Goal: Navigation & Orientation: Find specific page/section

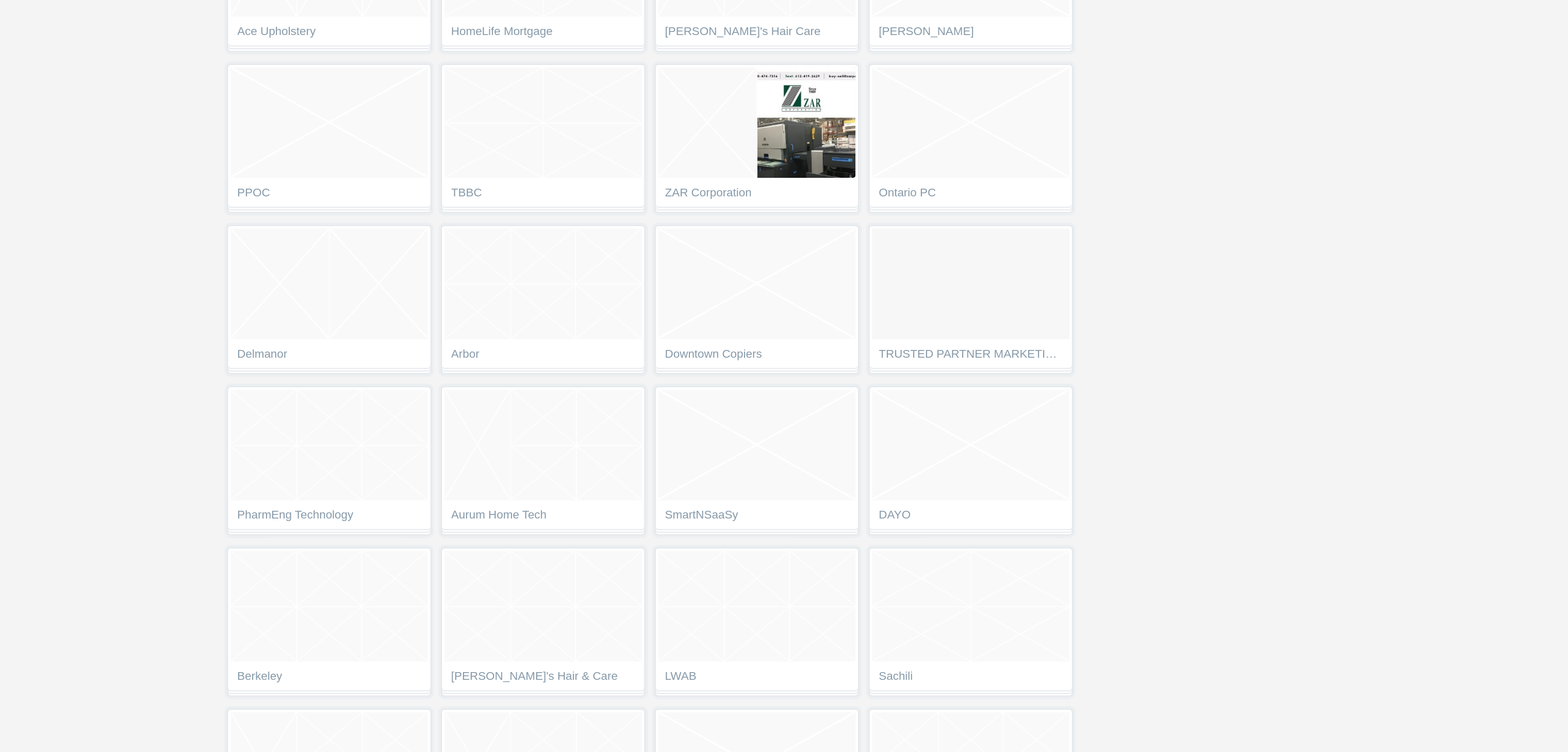
scroll to position [2731, 0]
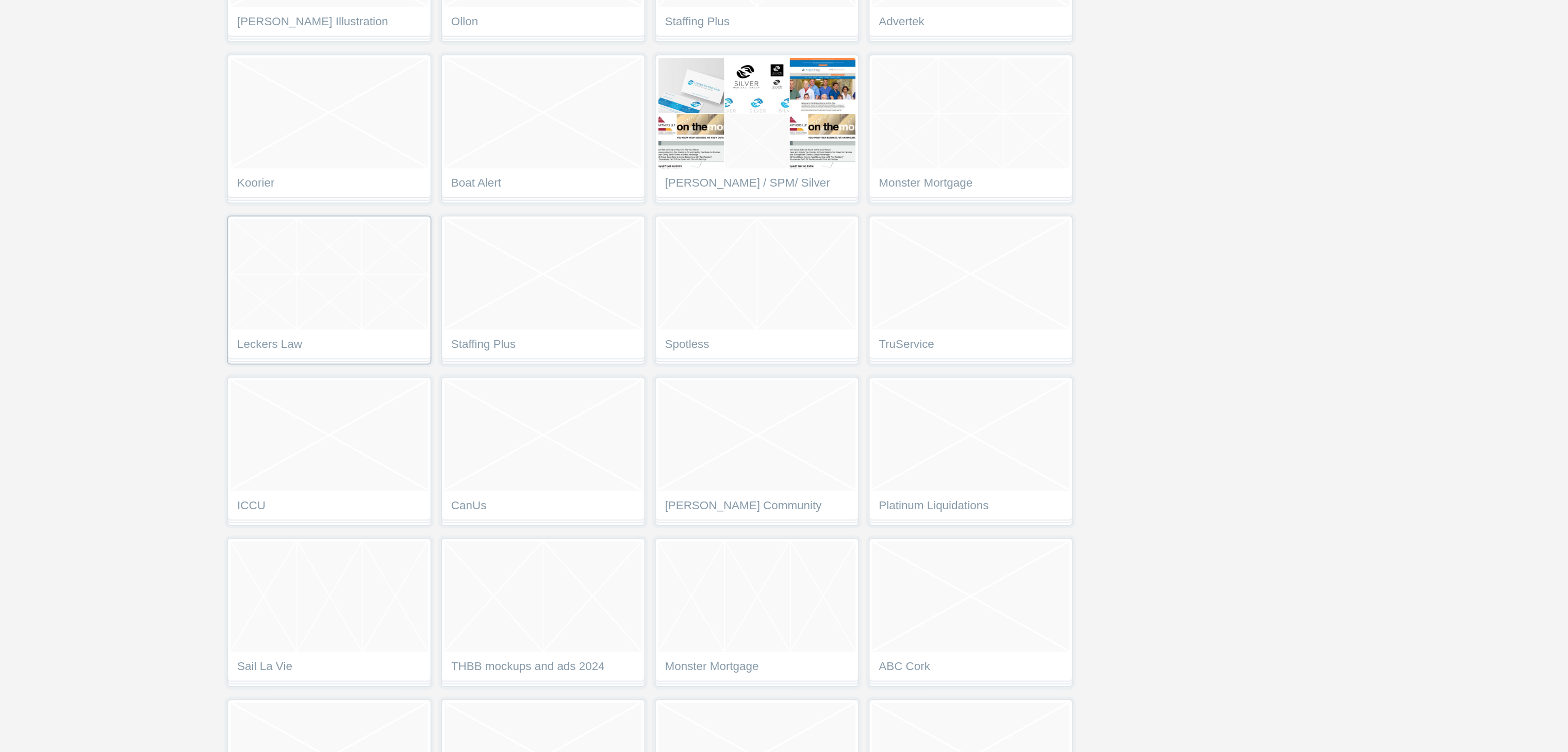
click at [649, 524] on link "Leckers Law" at bounding box center [651, 480] width 120 height 88
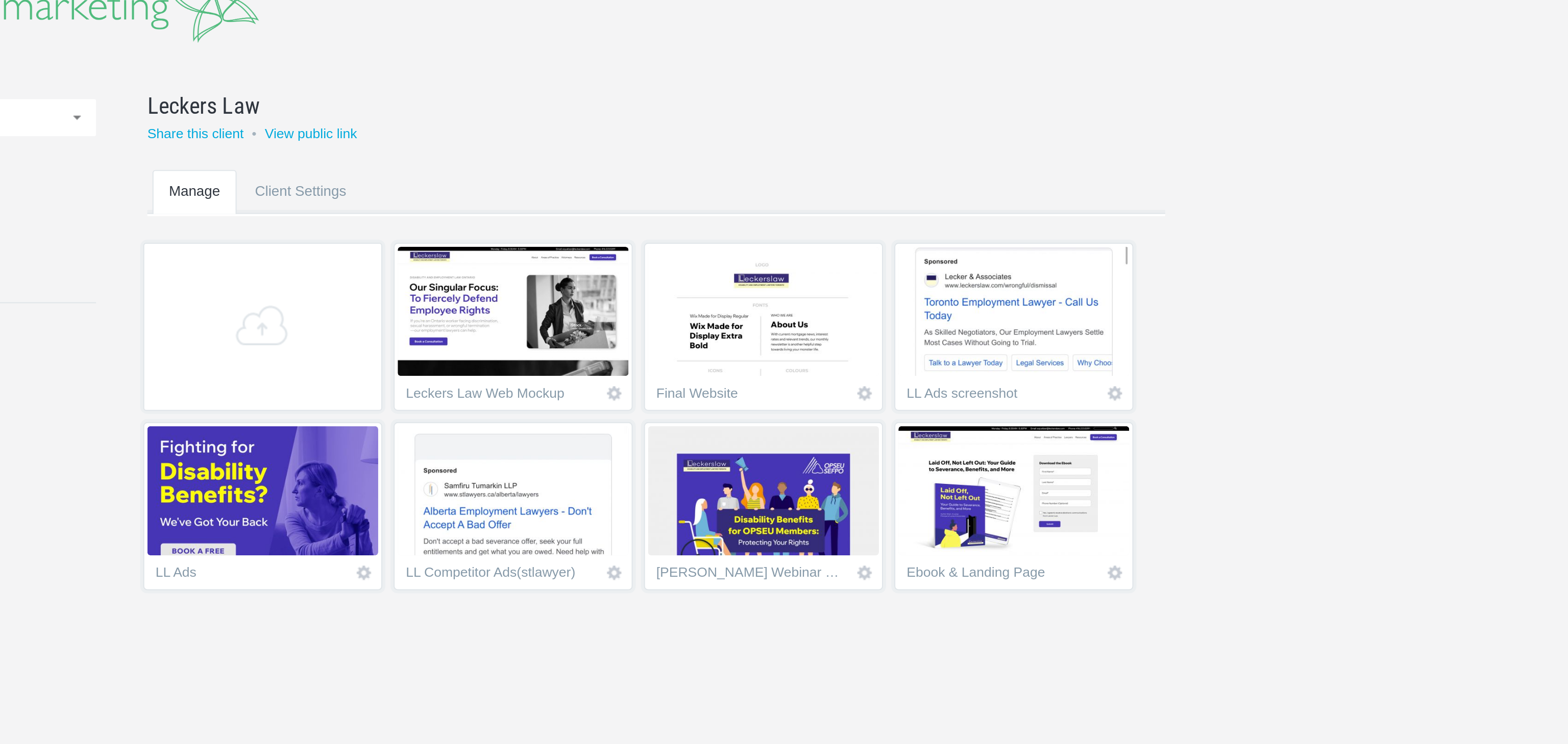
click at [700, 298] on img at bounding box center [653, 295] width 115 height 64
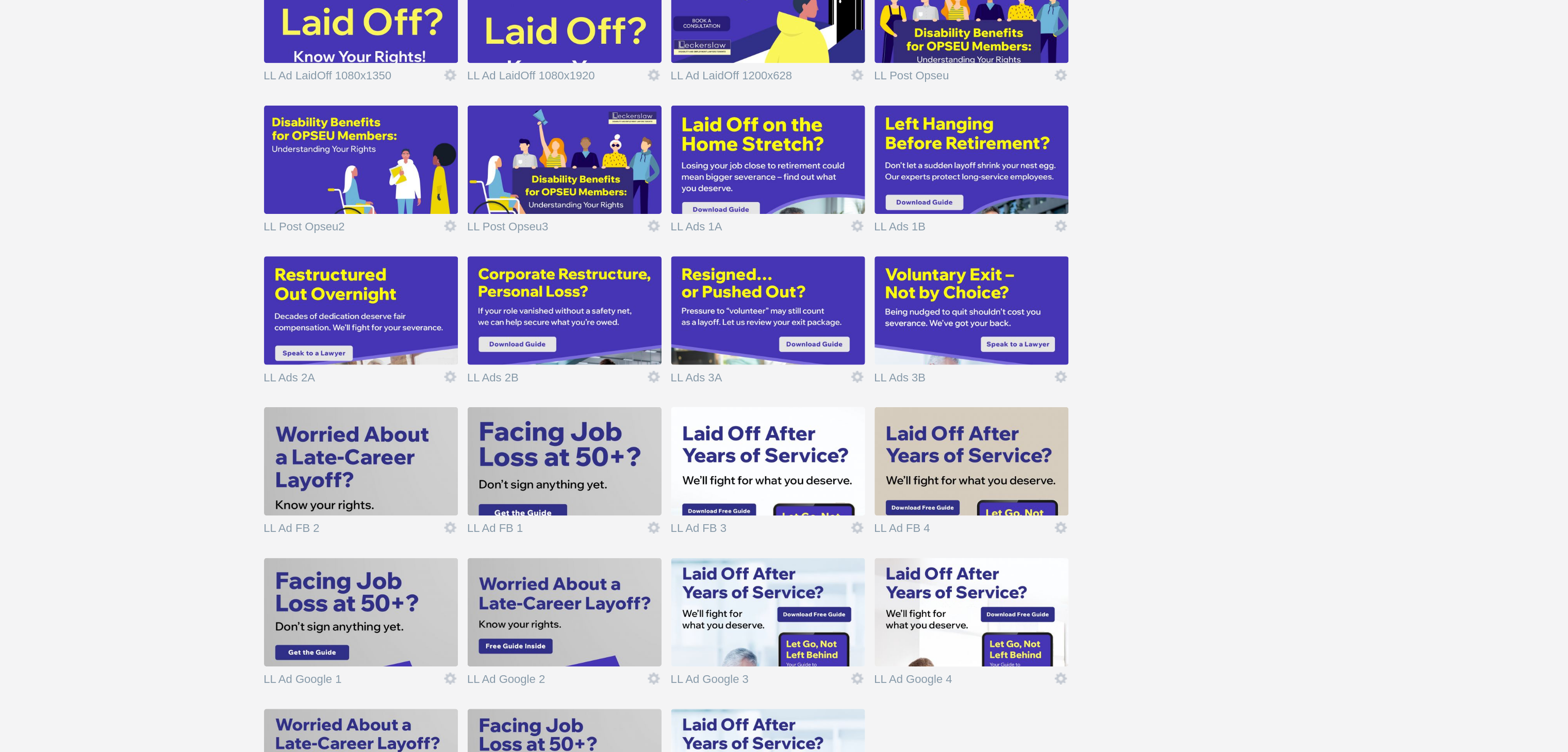
scroll to position [554, 0]
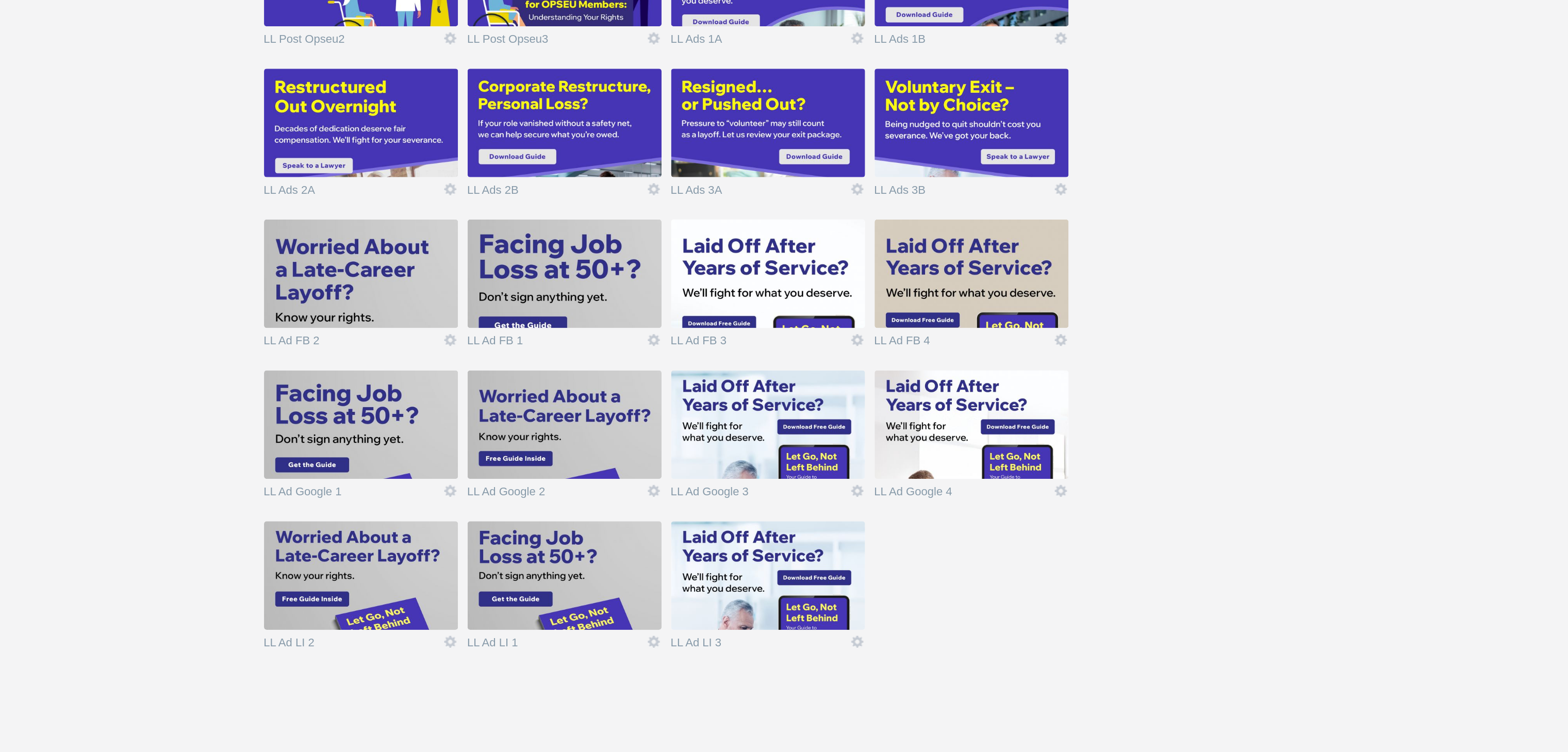
click at [629, 477] on img at bounding box center [651, 465] width 116 height 65
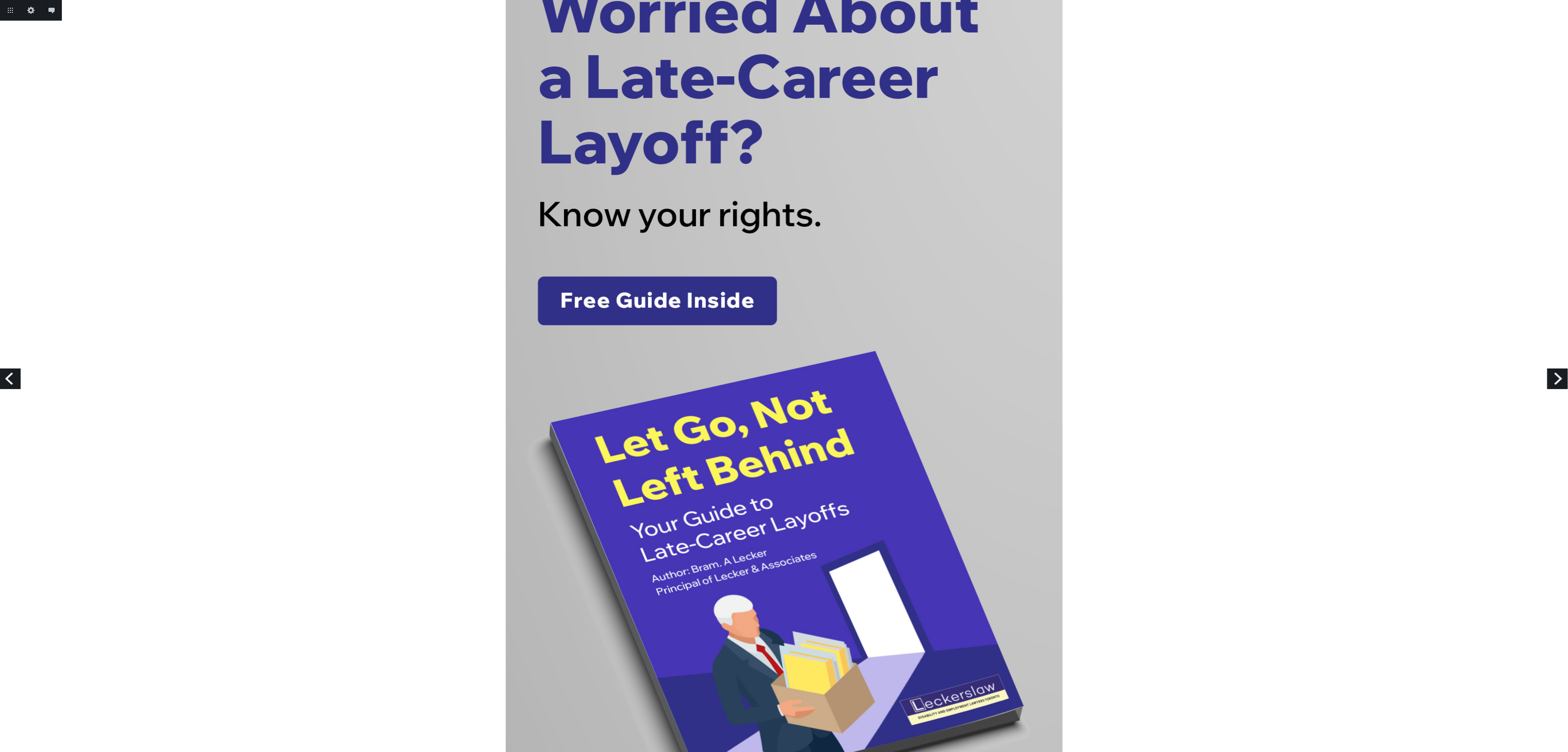
scroll to position [103, 0]
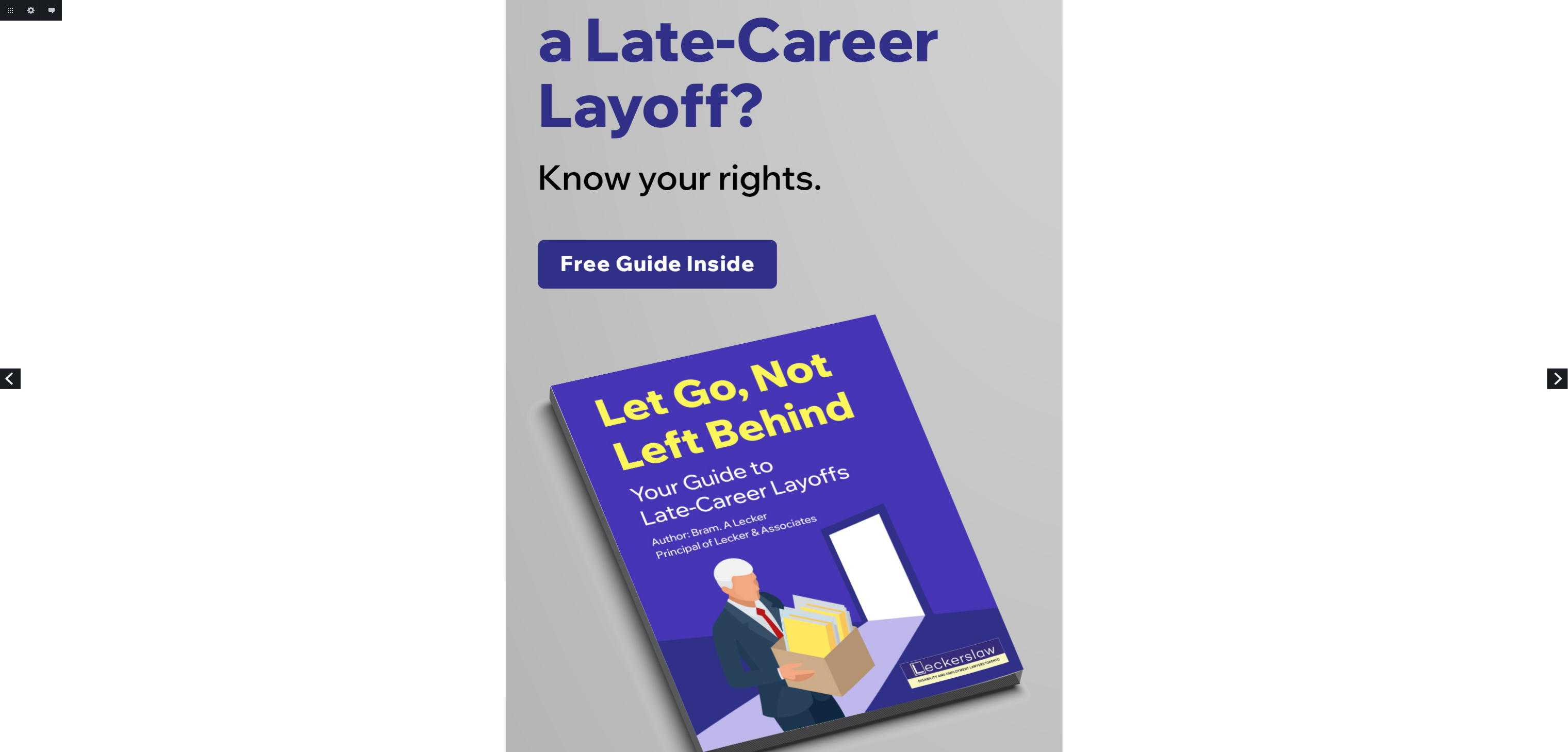
click at [1560, 378] on link "Next" at bounding box center [1558, 379] width 21 height 21
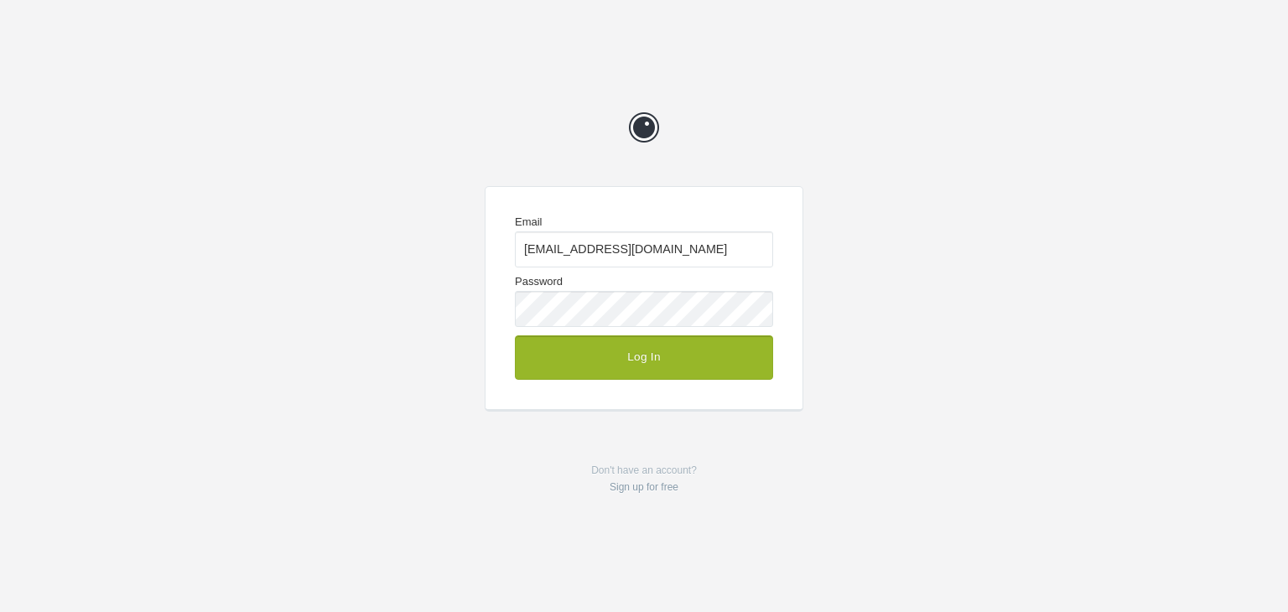
click at [624, 357] on button "Log In" at bounding box center [644, 357] width 258 height 44
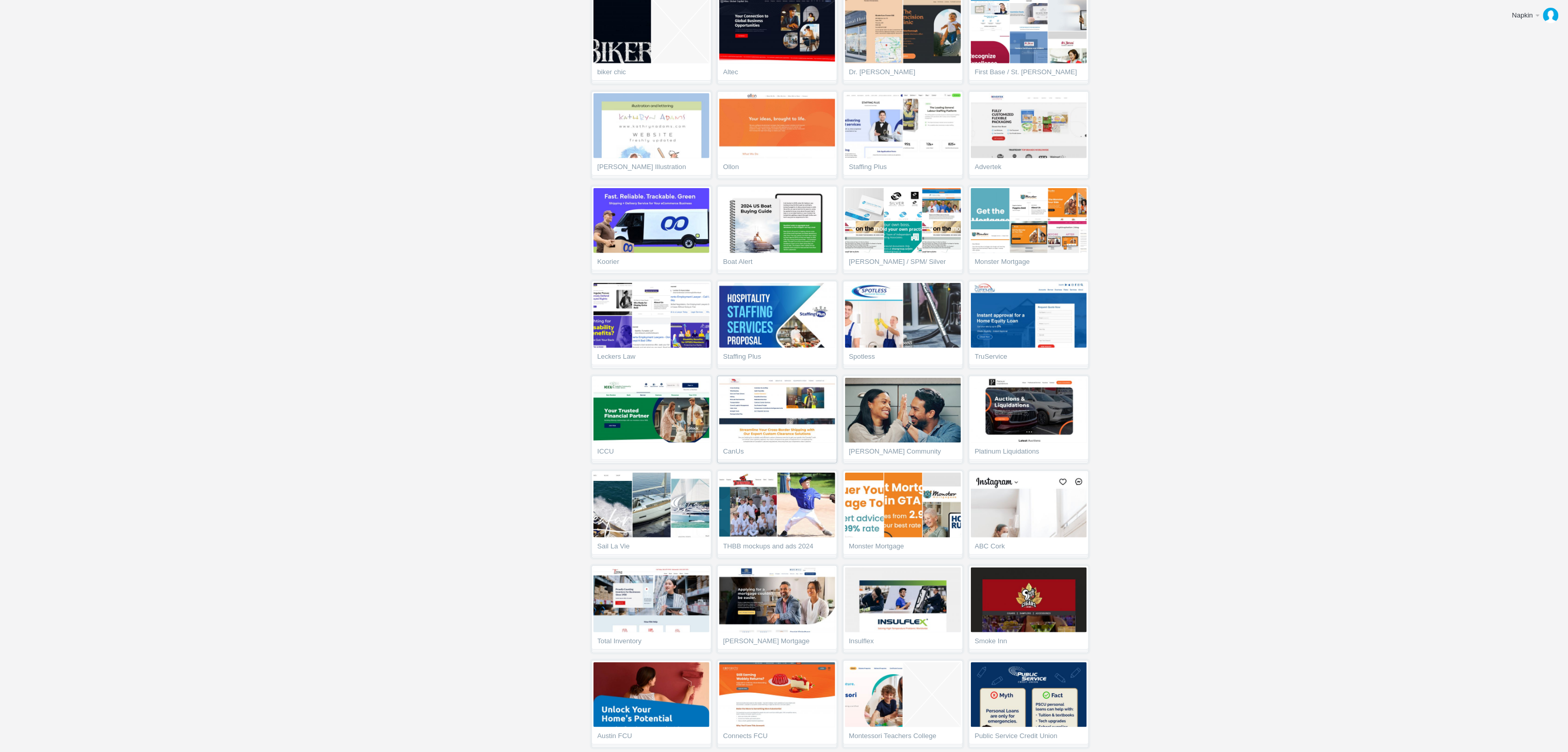
scroll to position [12552, 0]
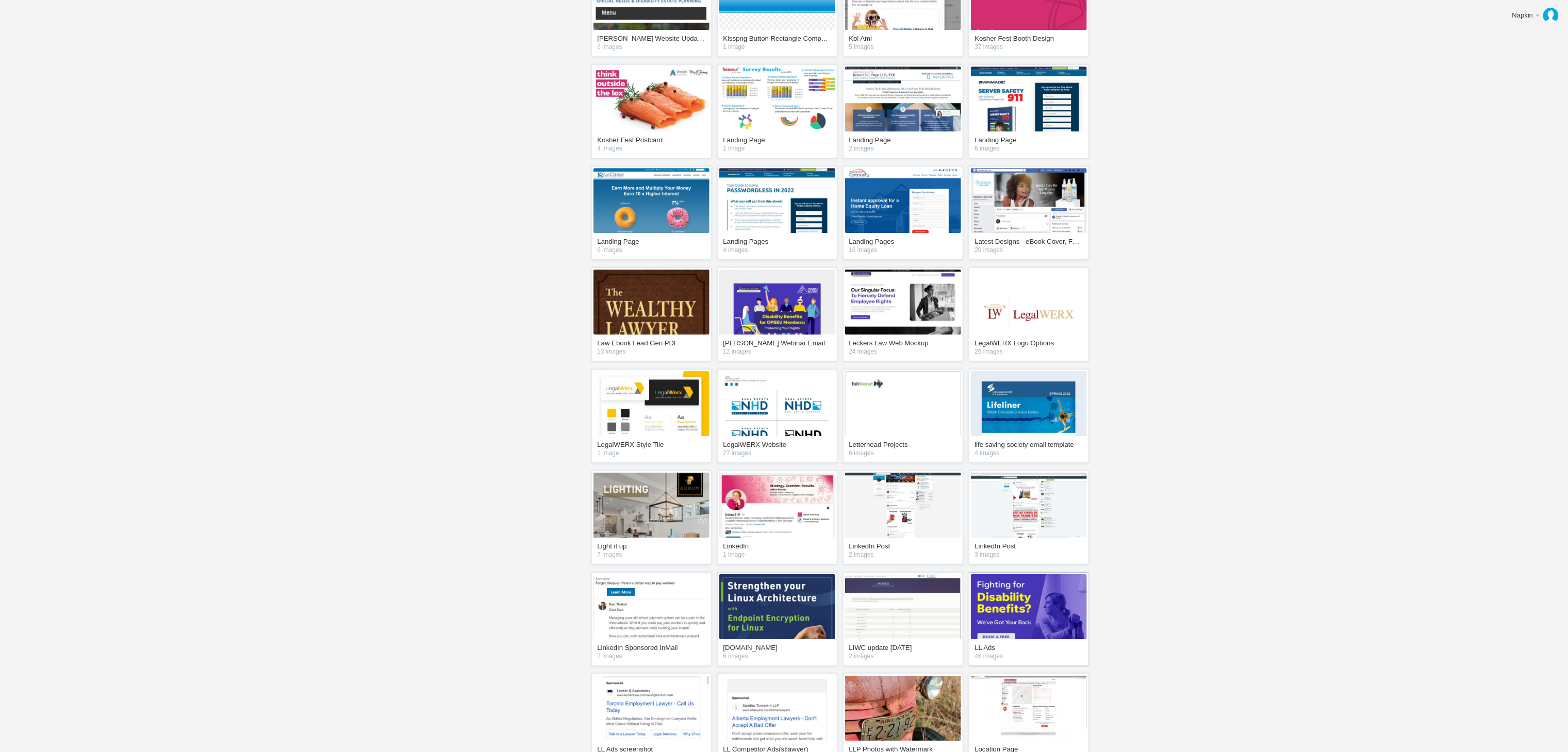
click at [1030, 639] on img at bounding box center [1029, 607] width 116 height 65
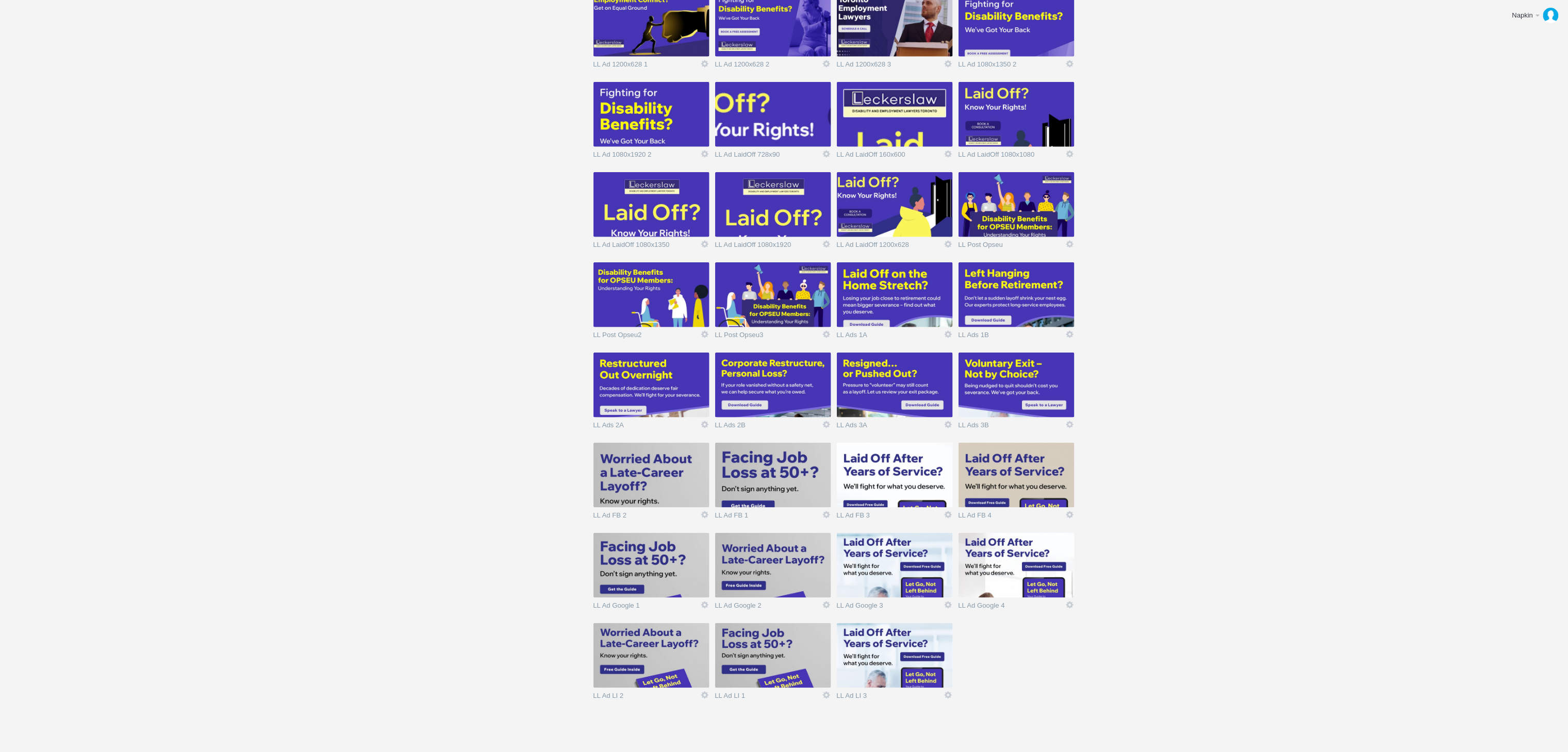
scroll to position [554, 0]
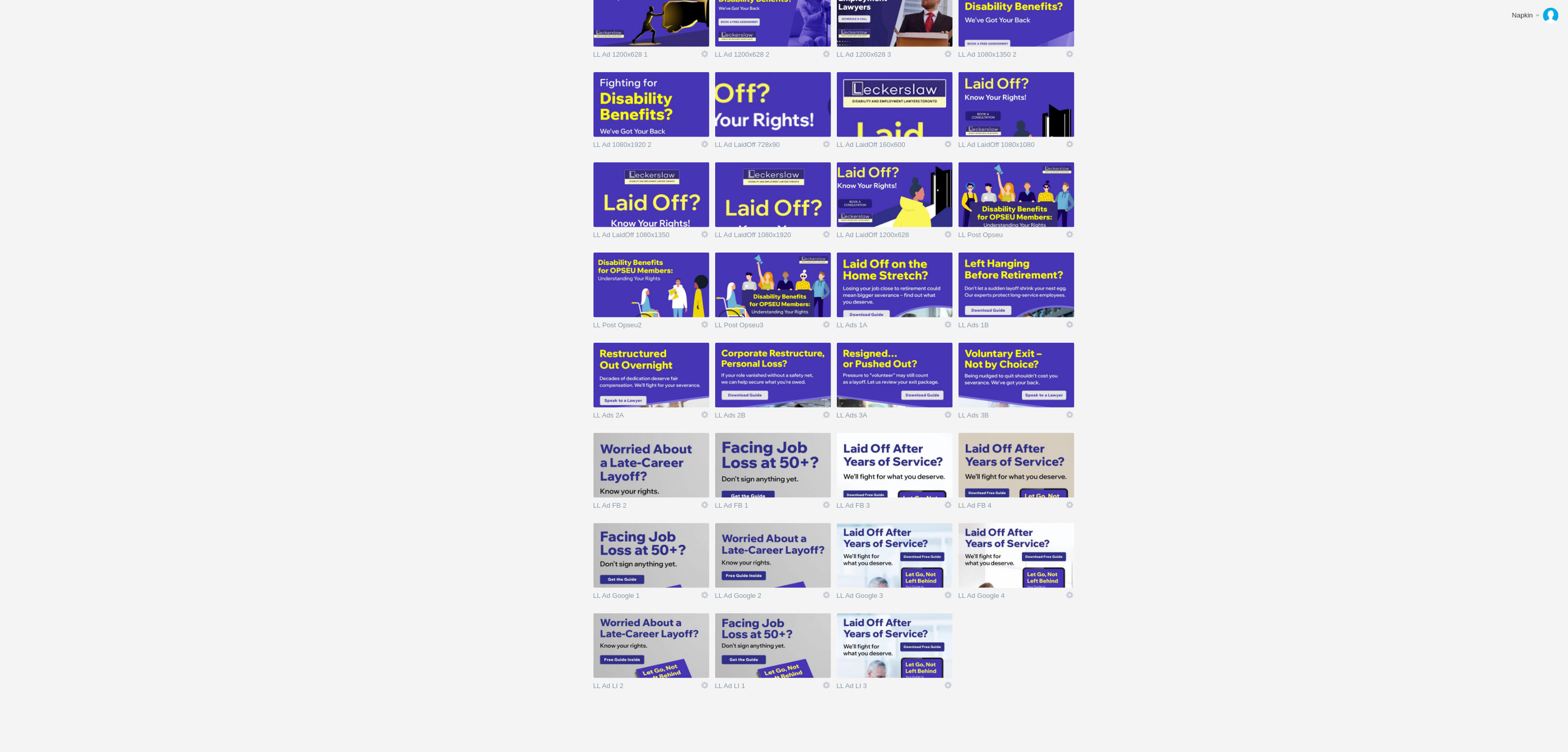
click at [681, 481] on img at bounding box center [651, 465] width 116 height 65
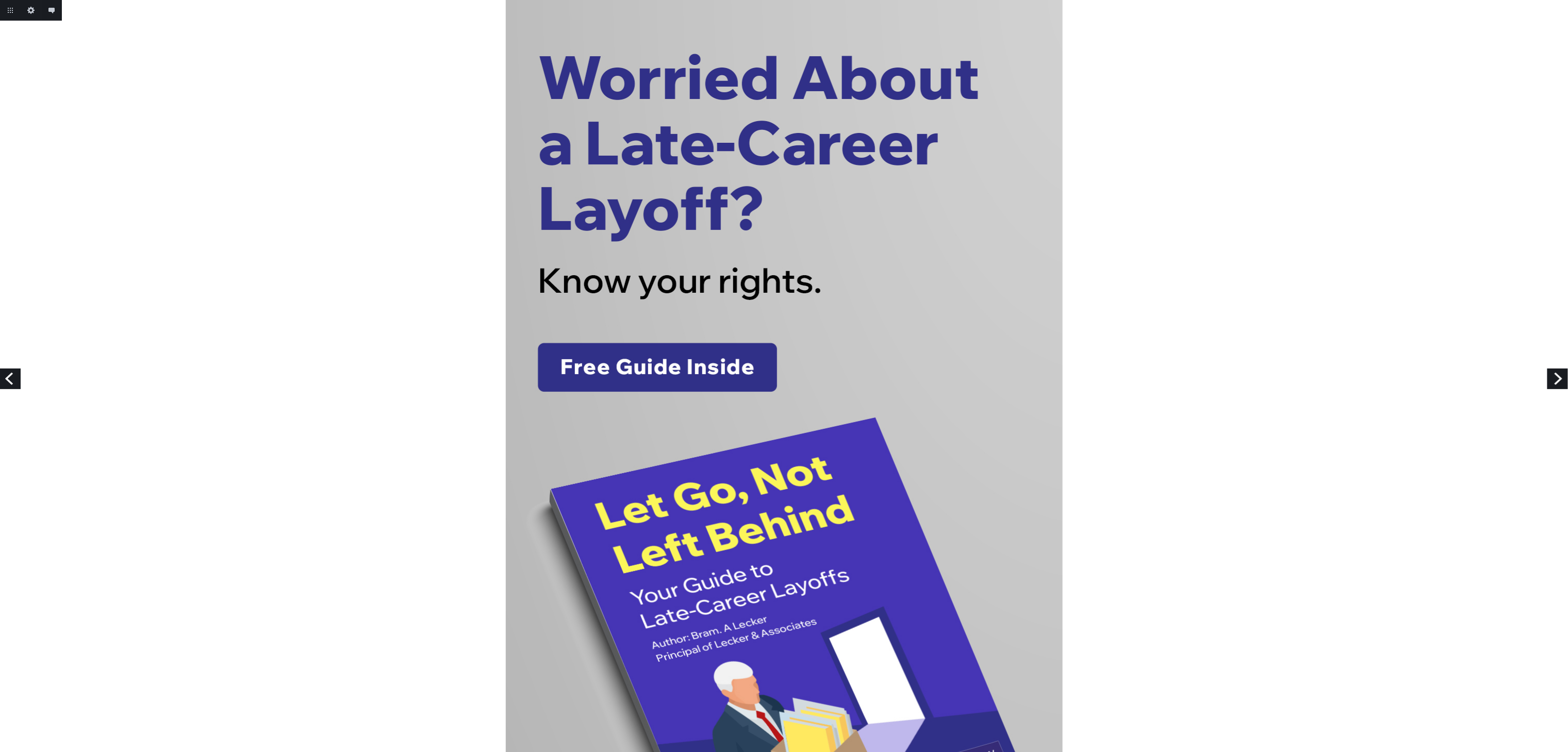
click at [1561, 381] on link "Next" at bounding box center [1558, 379] width 21 height 21
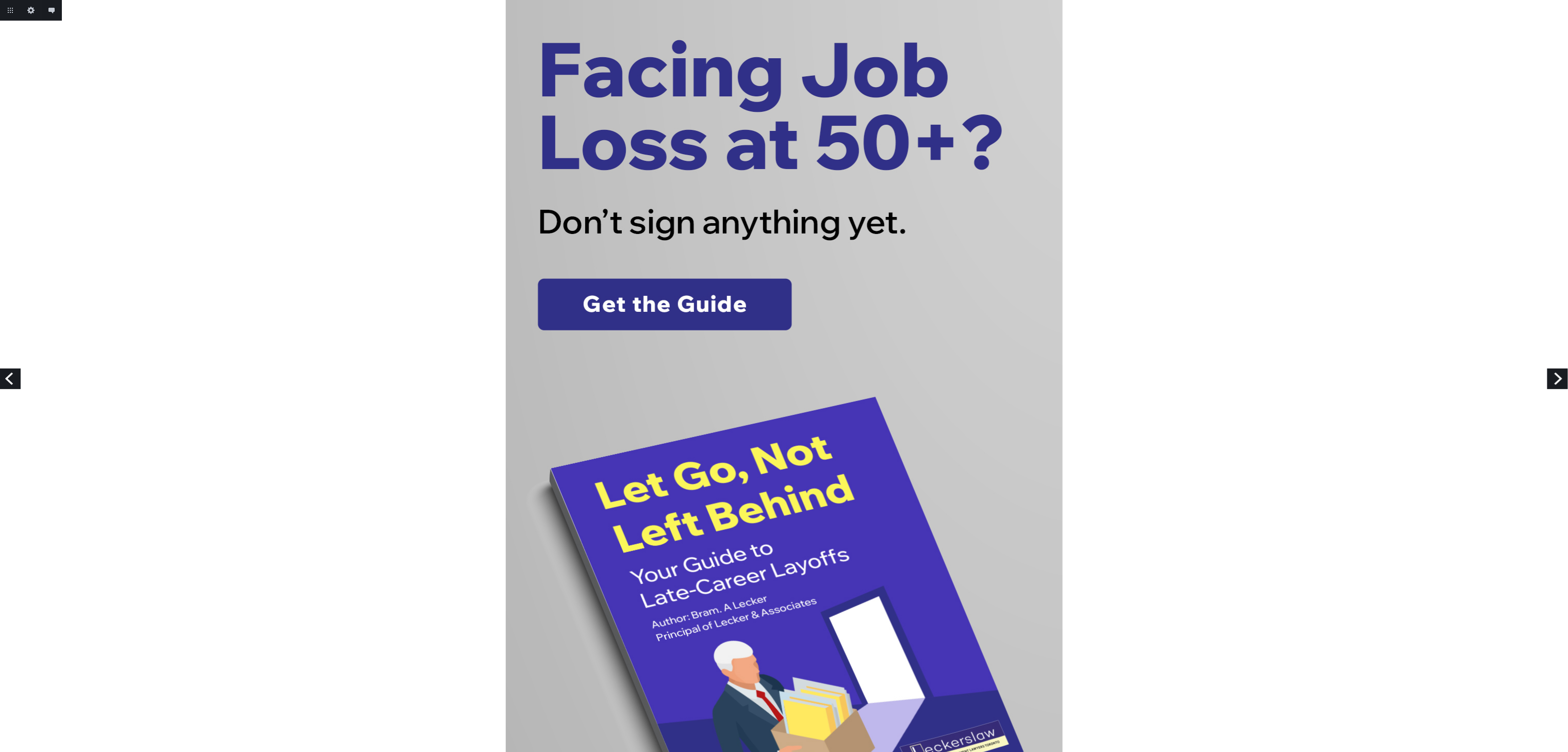
click at [1553, 384] on link "Next" at bounding box center [1558, 379] width 21 height 21
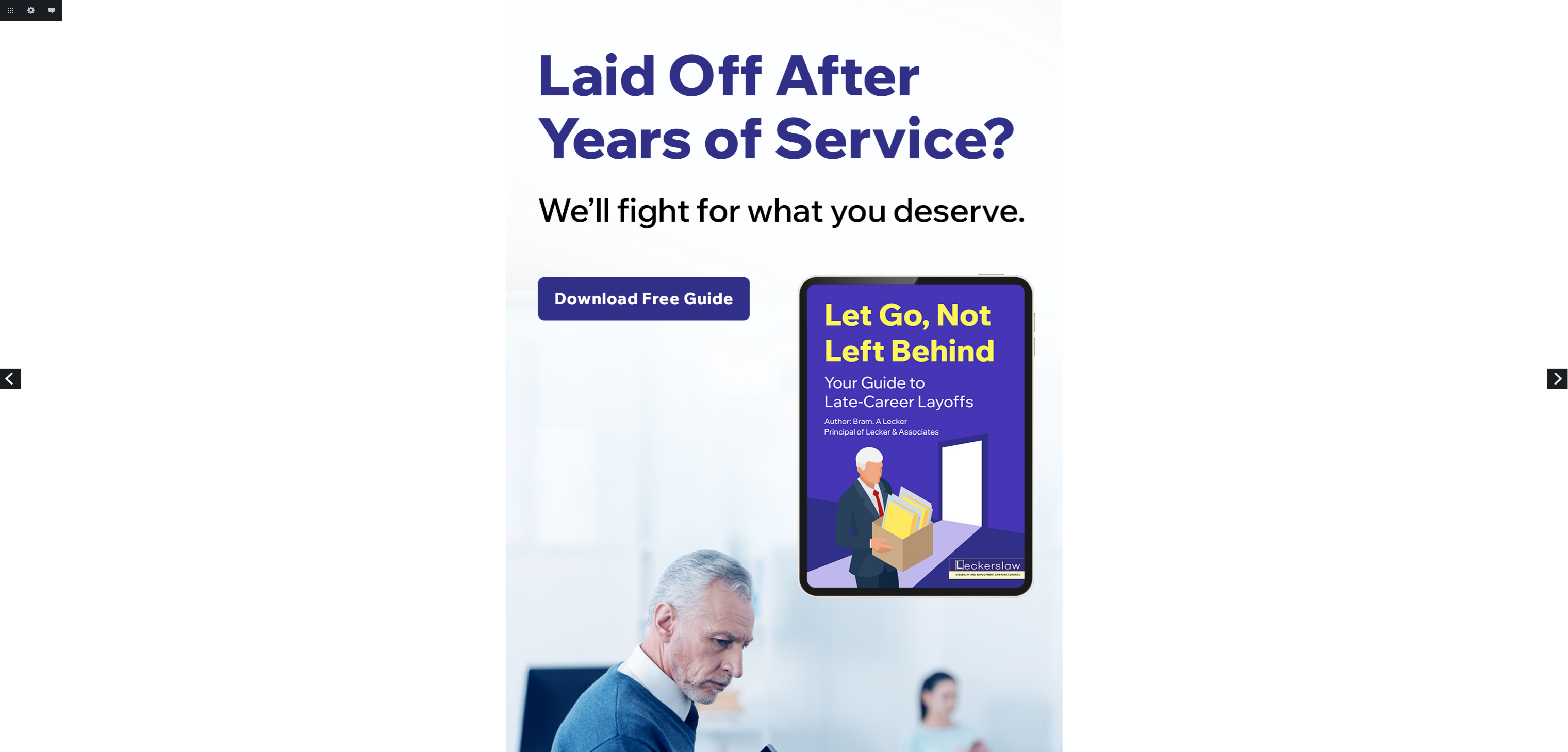
click at [1548, 378] on link "Next" at bounding box center [1558, 379] width 21 height 21
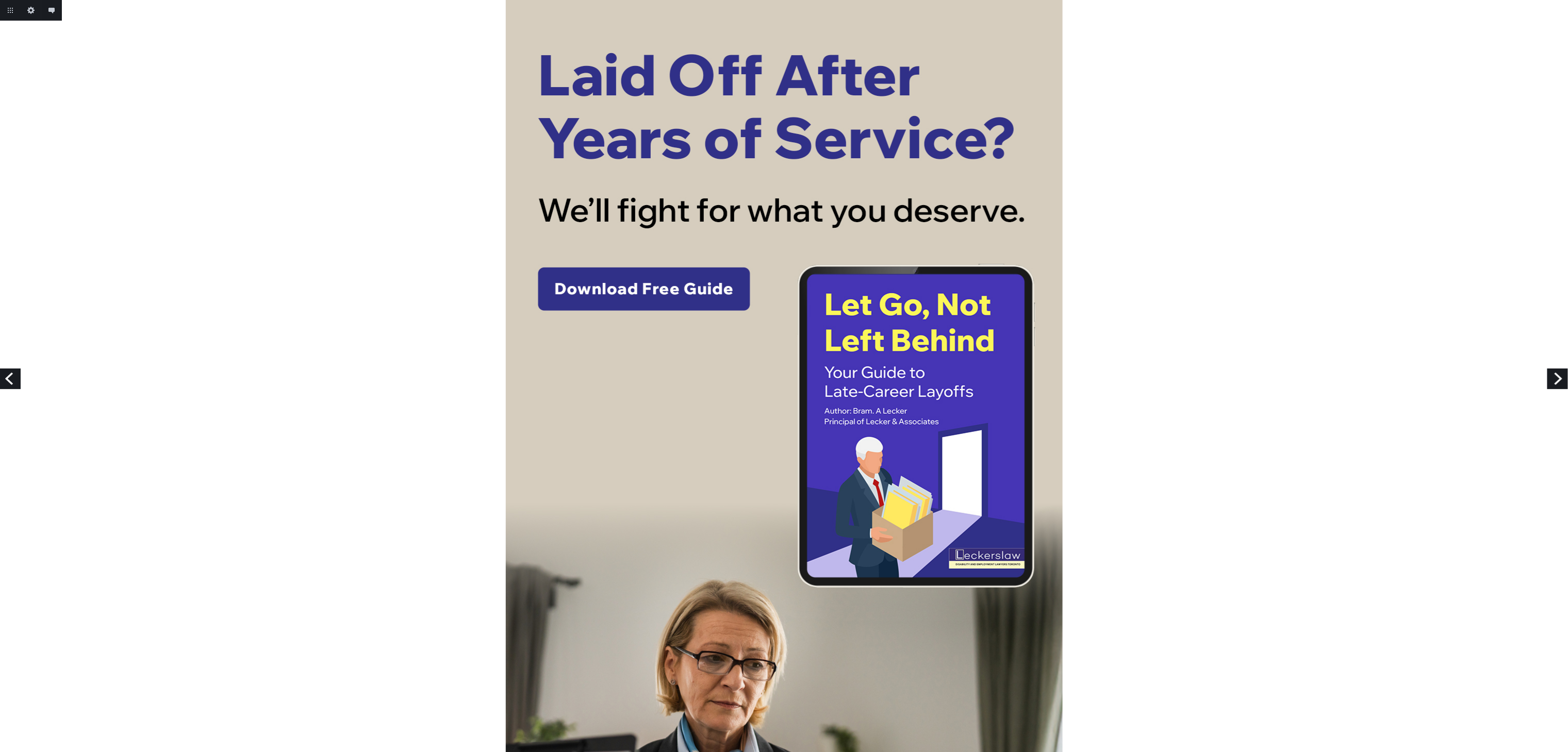
click at [1548, 379] on link "Next" at bounding box center [1558, 379] width 21 height 21
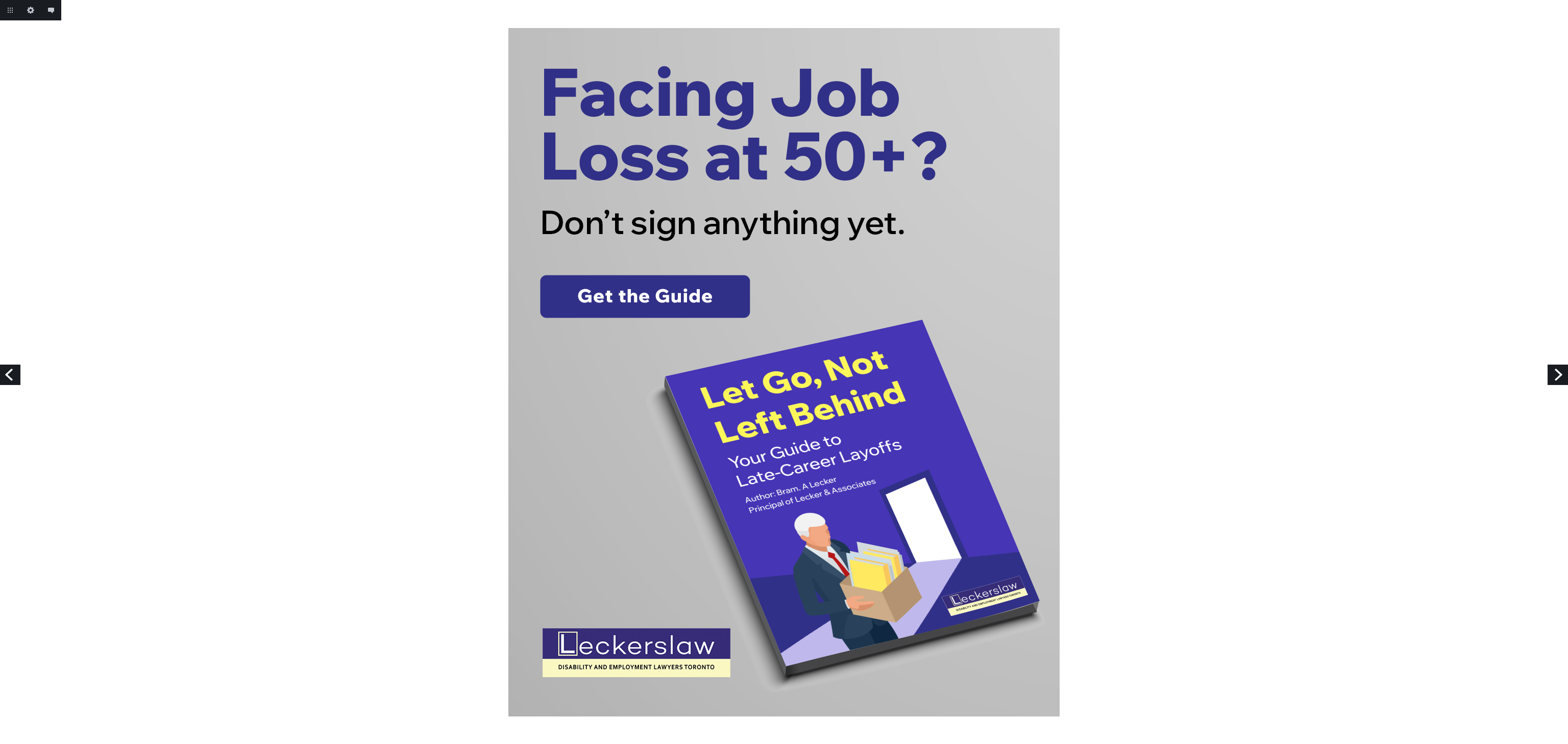
click at [1542, 380] on div at bounding box center [784, 372] width 1568 height 689
click at [1557, 371] on link "Next" at bounding box center [1558, 375] width 21 height 21
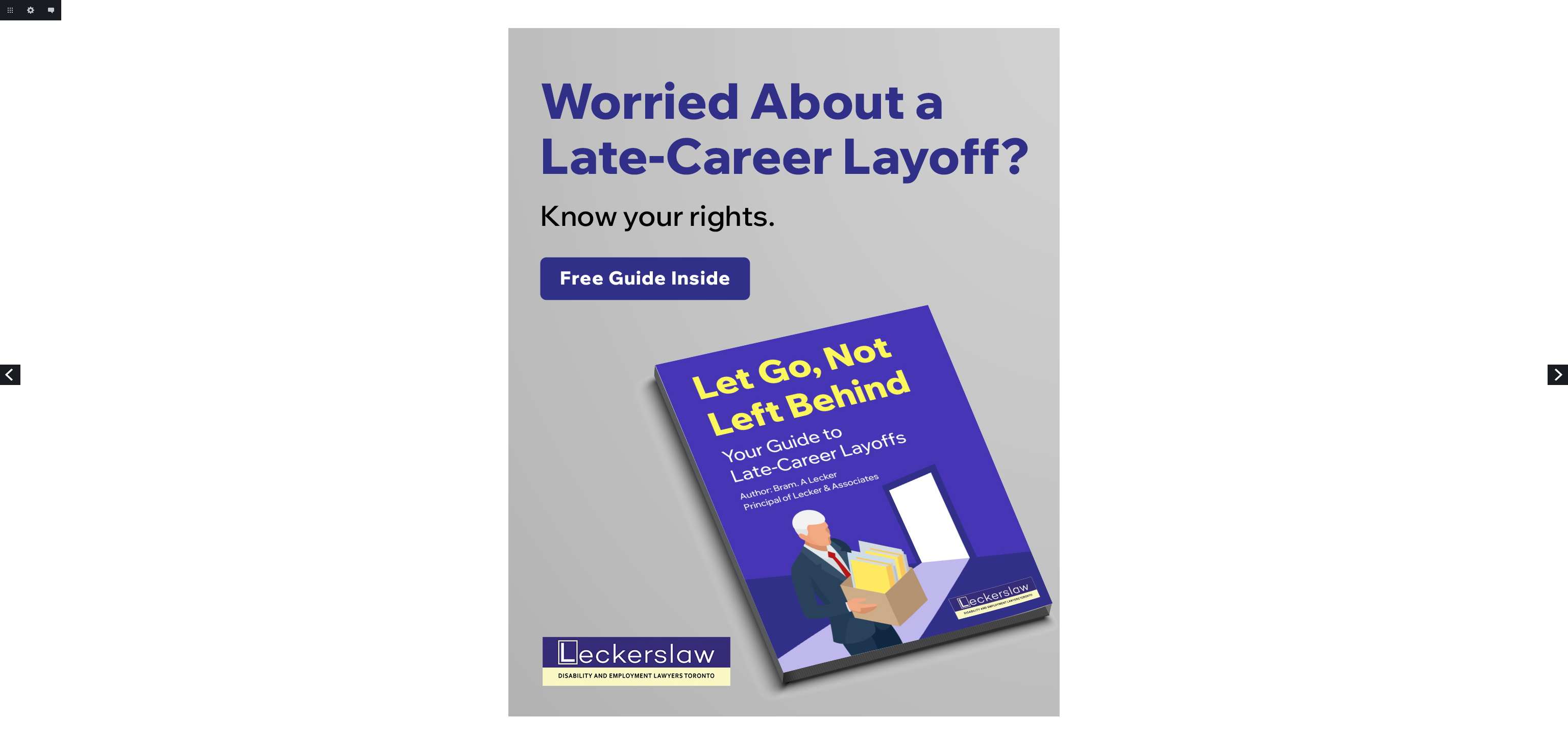
click at [1556, 375] on link "Next" at bounding box center [1558, 375] width 21 height 21
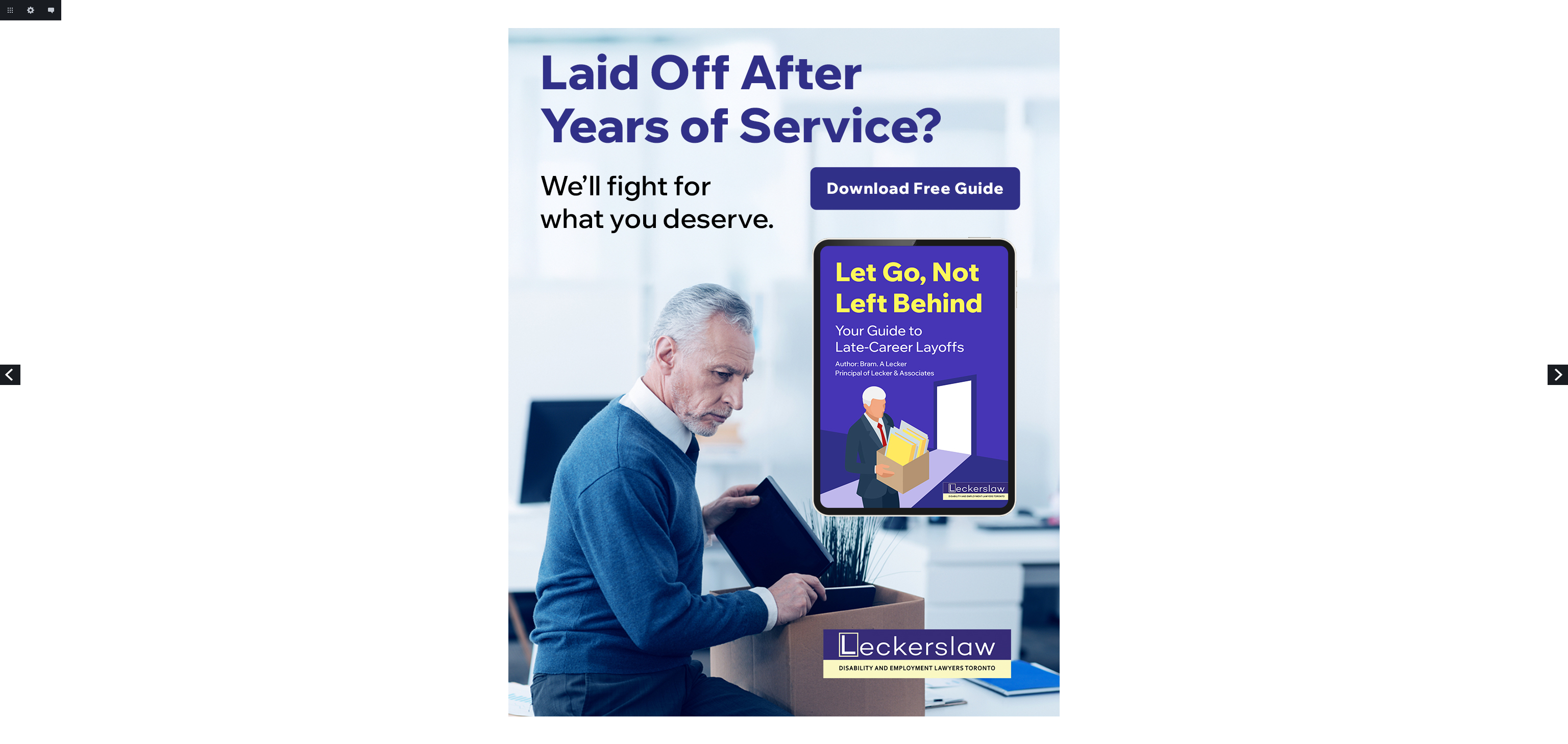
click at [1558, 372] on link "Next" at bounding box center [1558, 375] width 21 height 21
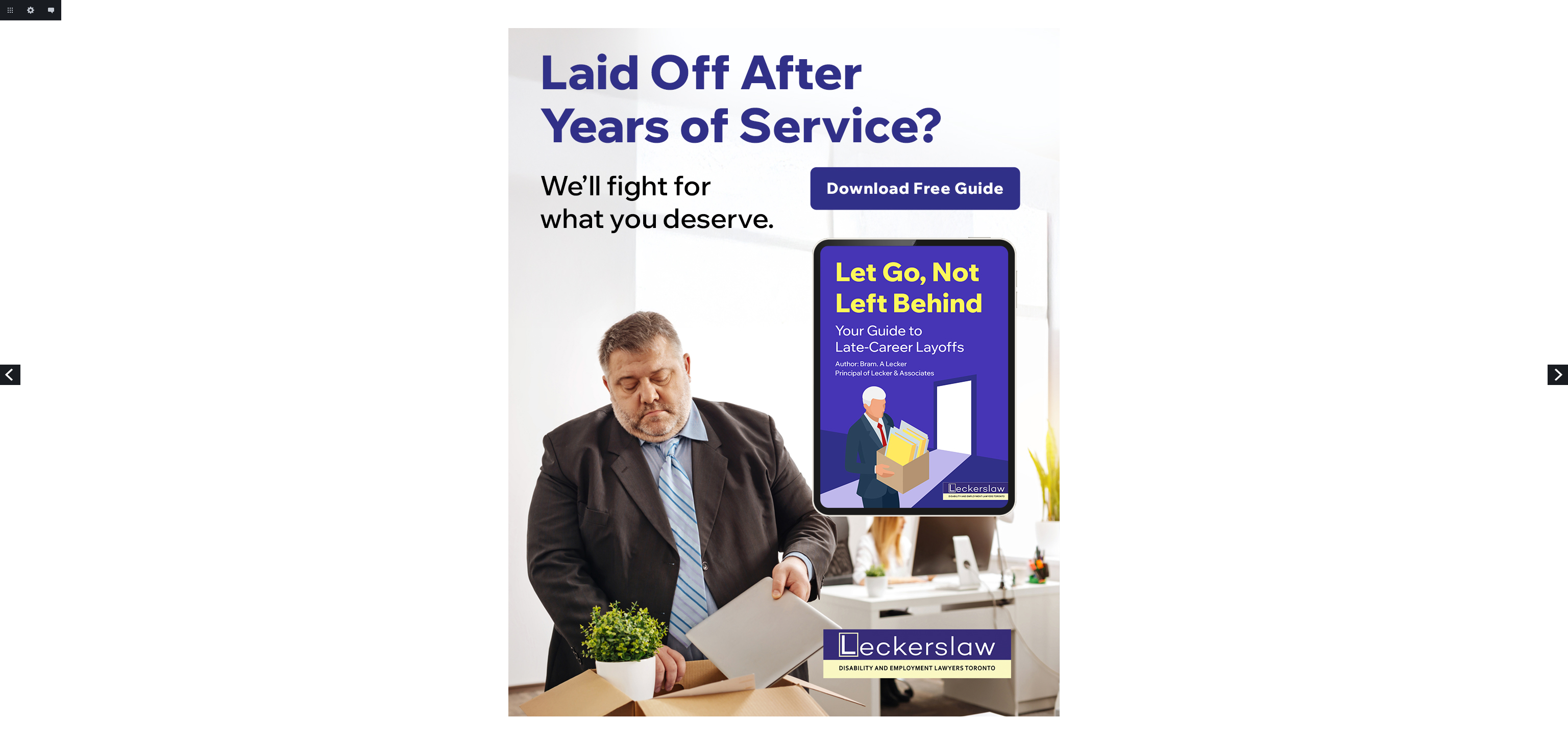
click at [5, 370] on link "Previous" at bounding box center [10, 375] width 21 height 21
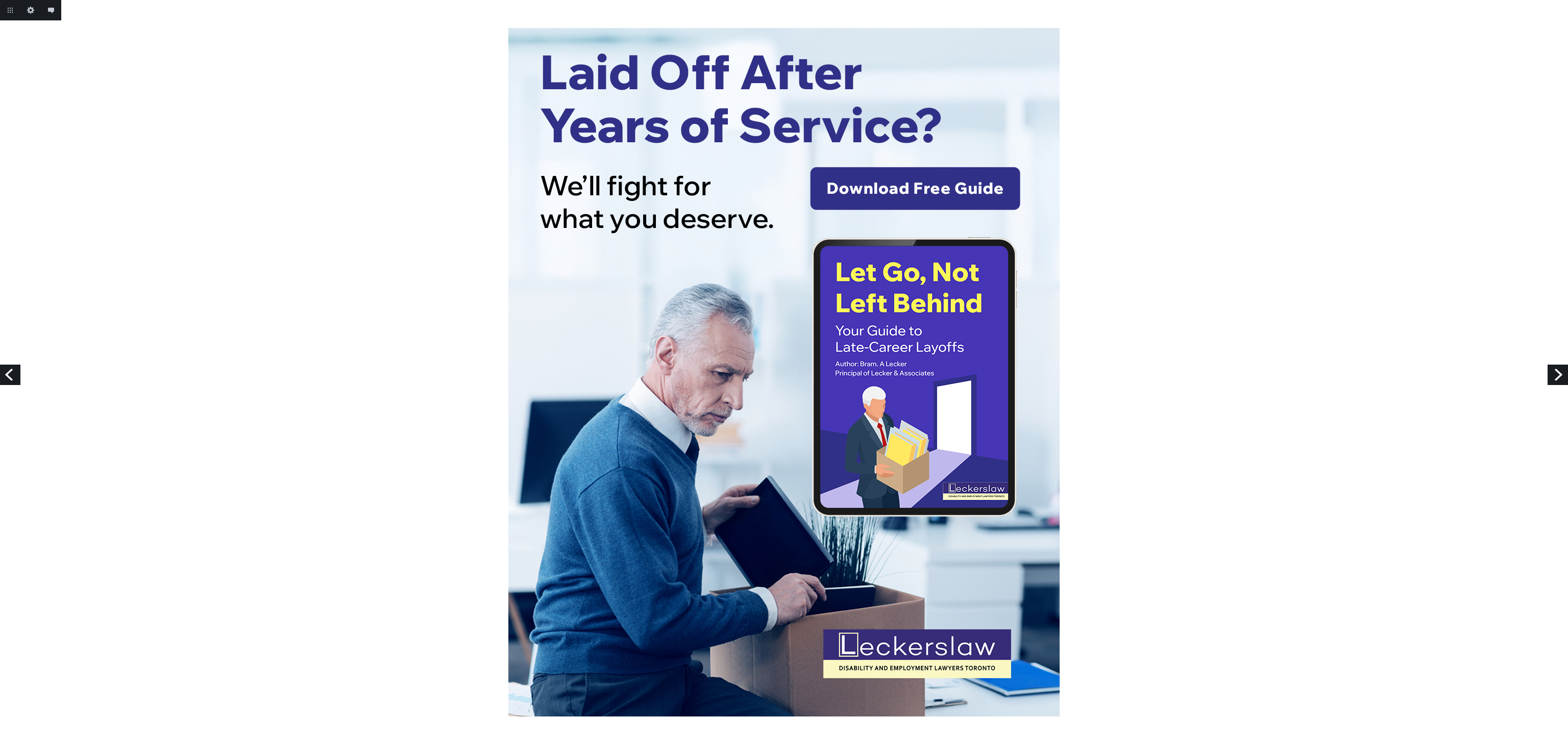
click at [1557, 377] on link "Next" at bounding box center [1558, 375] width 21 height 21
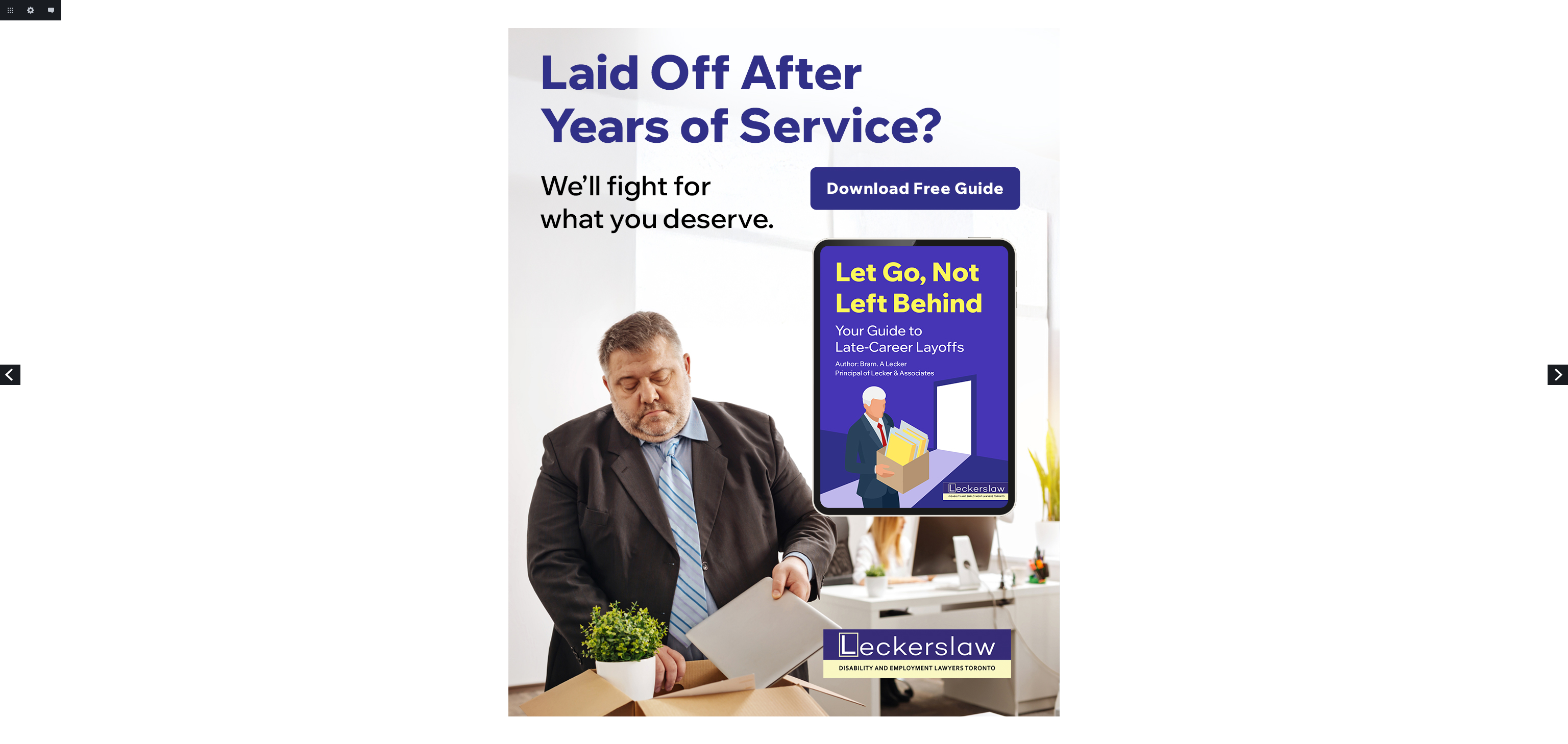
click at [1564, 382] on link "Next" at bounding box center [1558, 375] width 21 height 21
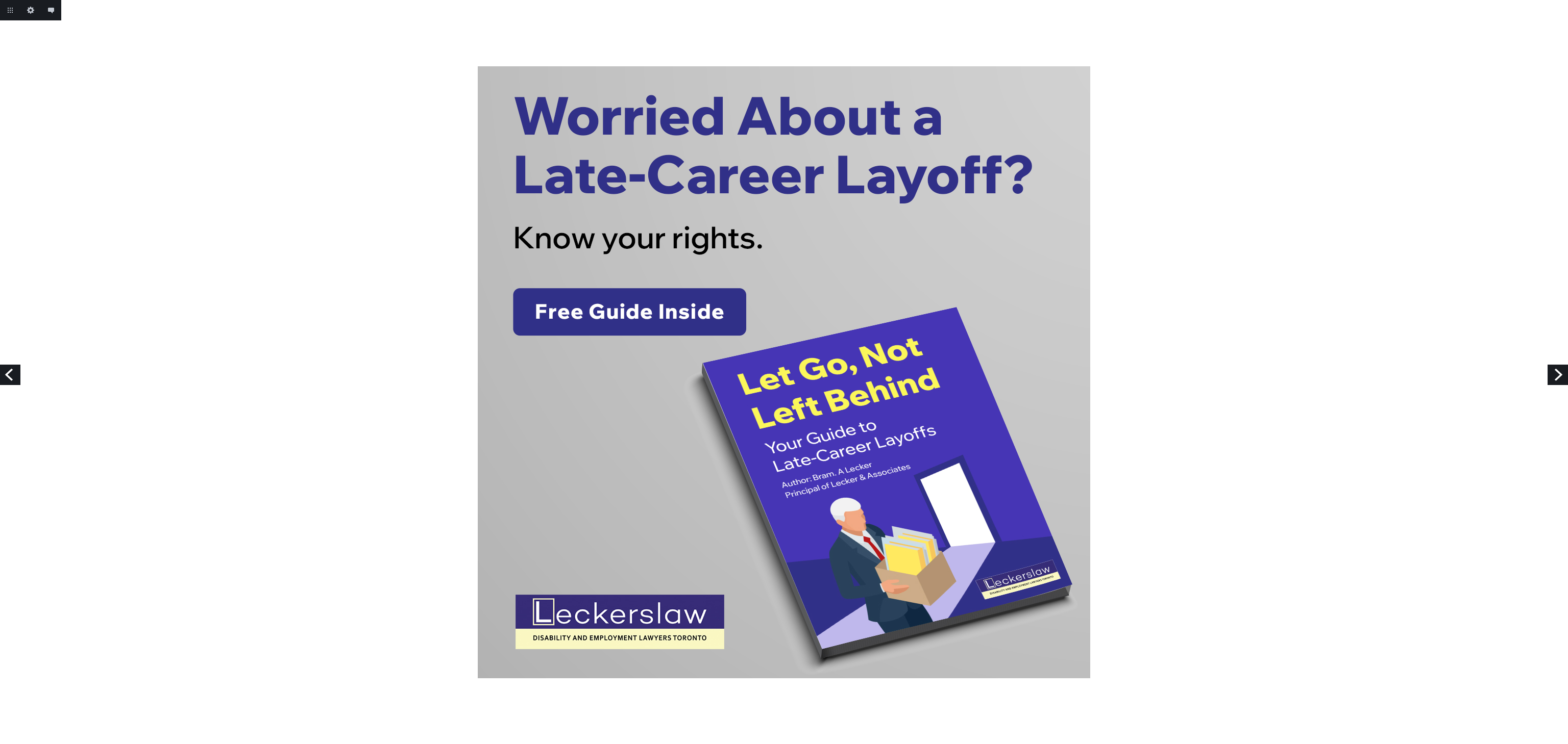
click at [1550, 377] on link "Next" at bounding box center [1558, 375] width 21 height 21
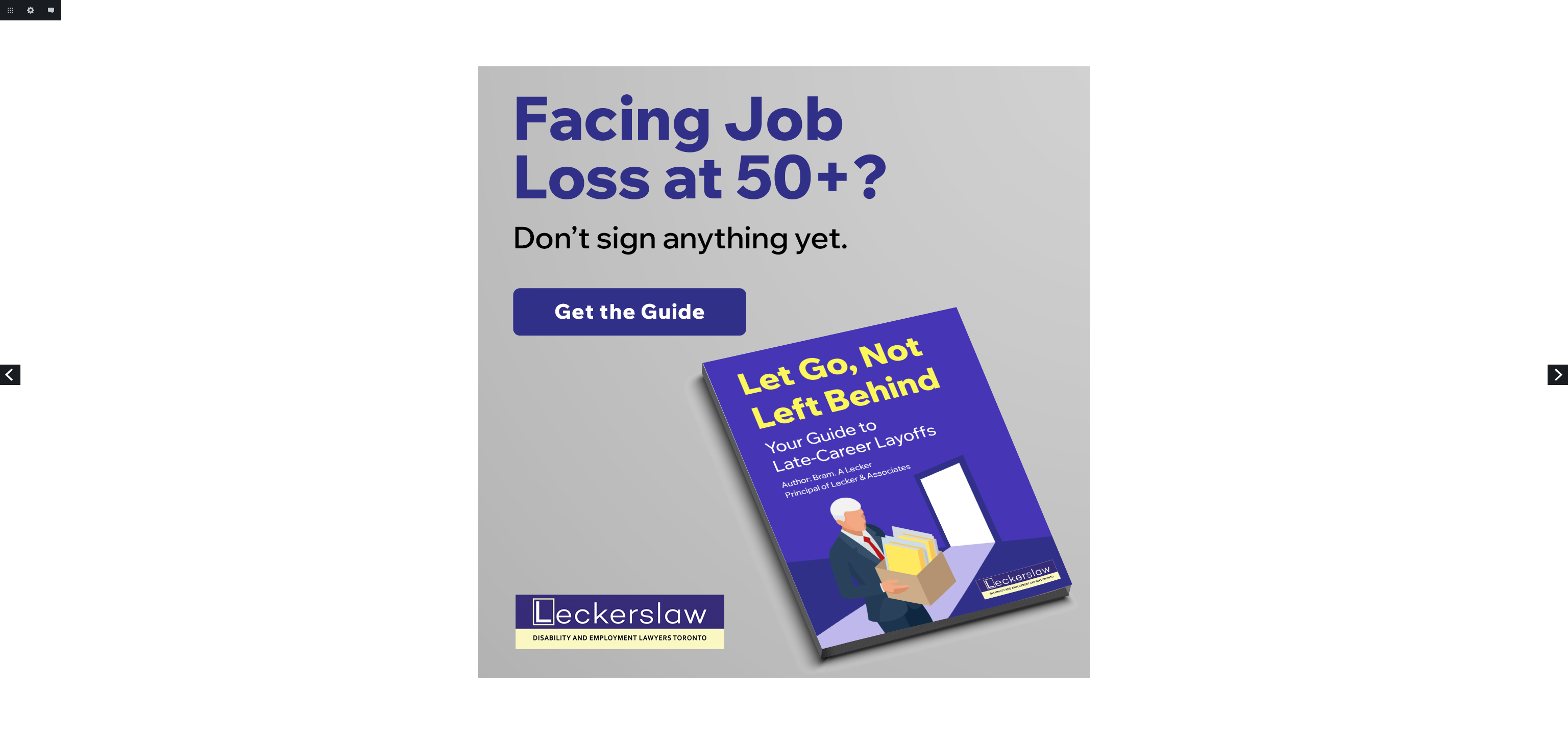
click at [1567, 381] on link "Next" at bounding box center [1558, 375] width 21 height 21
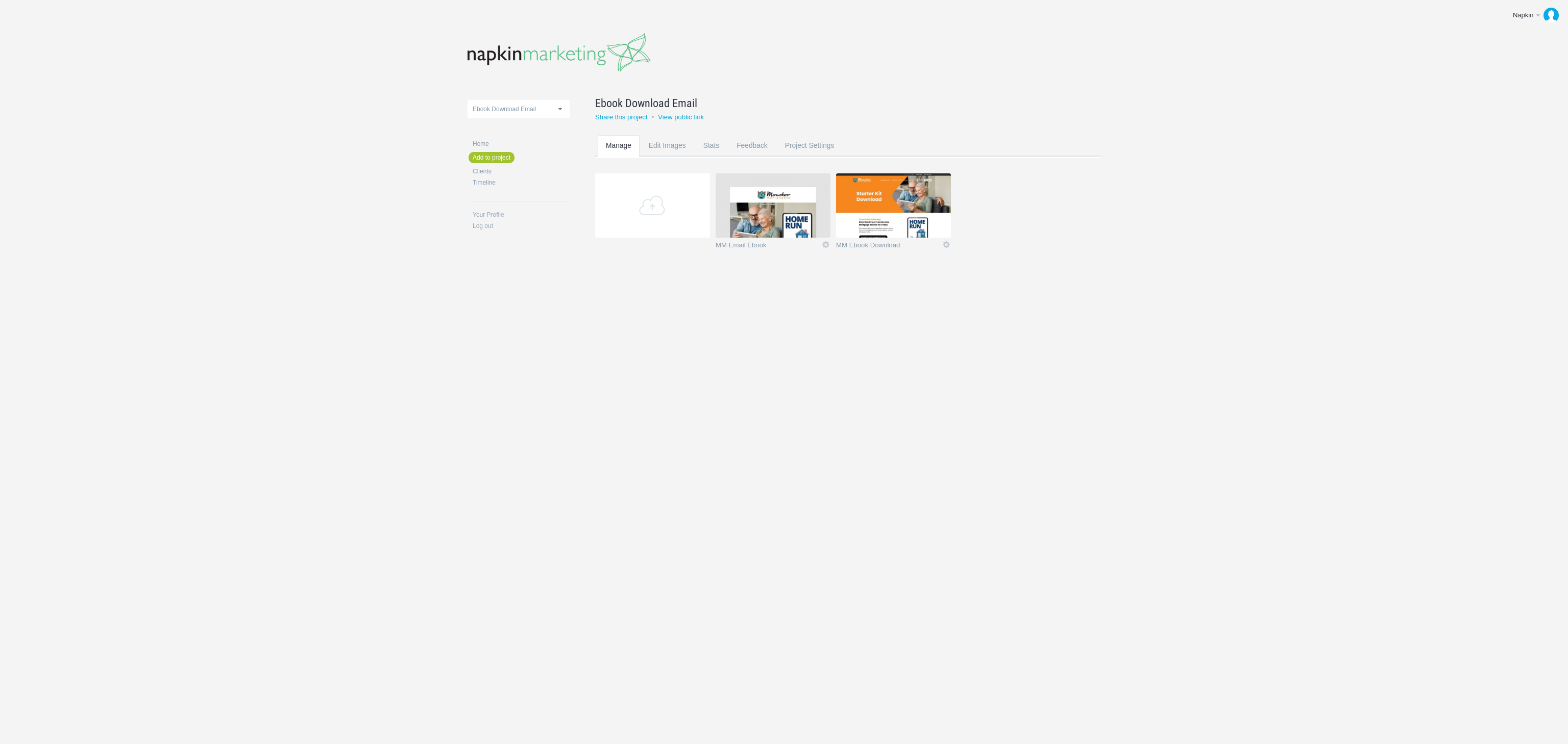
click at [880, 215] on img at bounding box center [894, 206] width 115 height 64
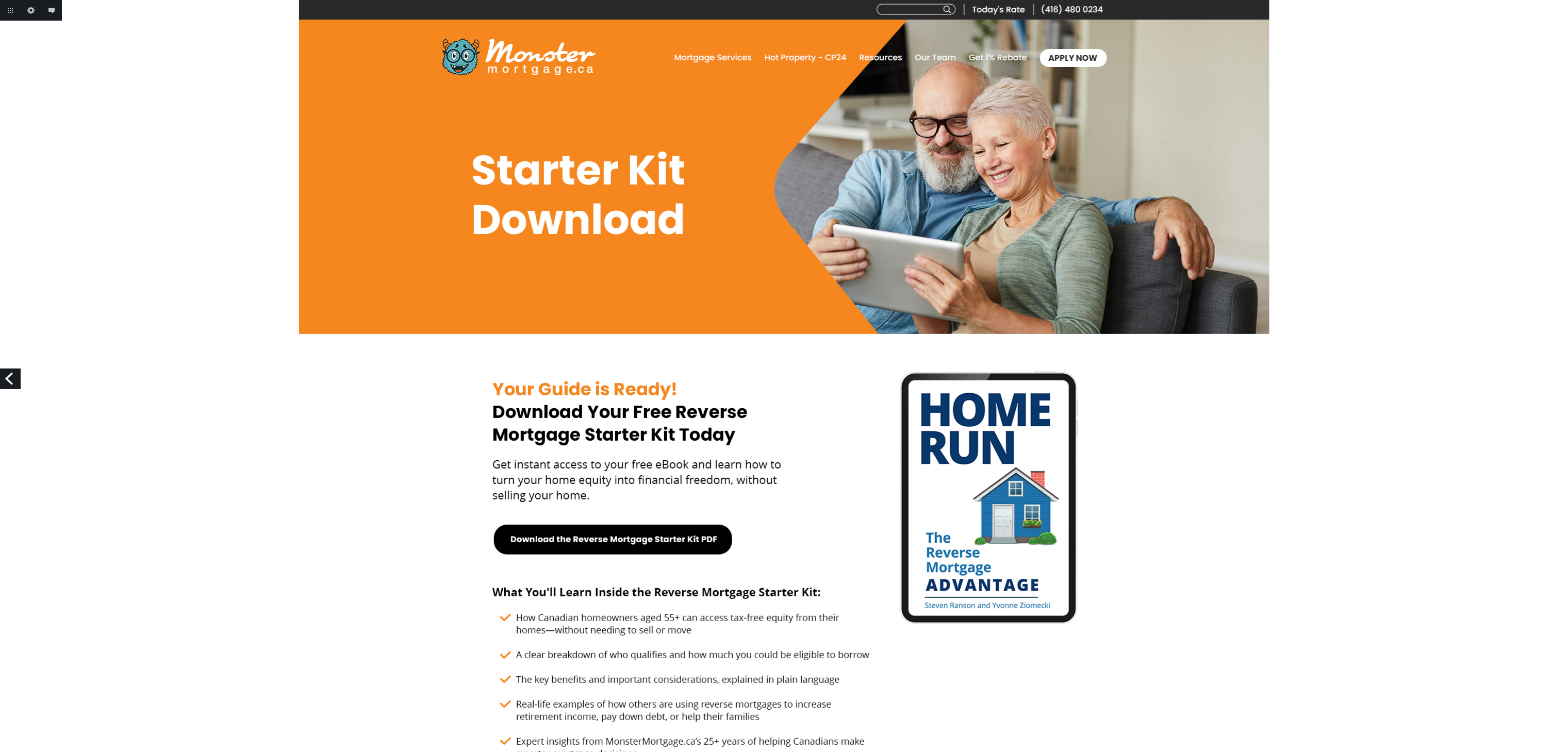
click at [1299, 459] on div at bounding box center [784, 710] width 1568 height 1420
